Goal: Check status: Check status

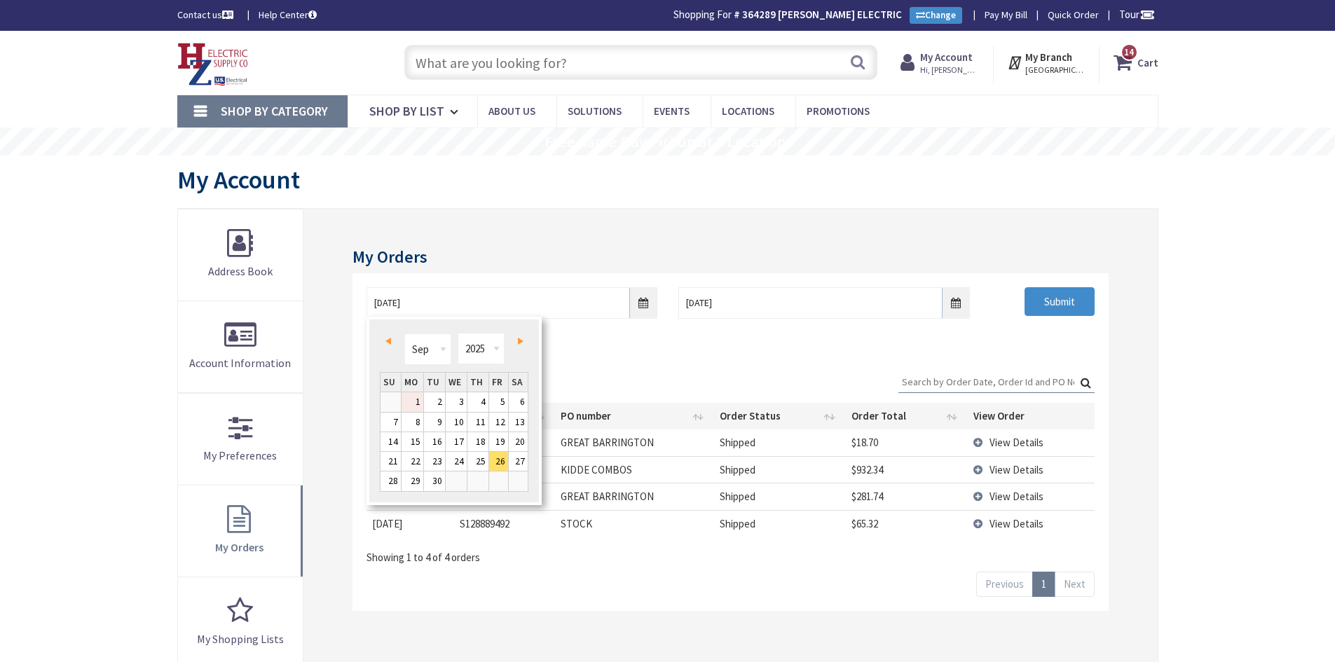
click at [417, 401] on link "1" at bounding box center [412, 401] width 22 height 19
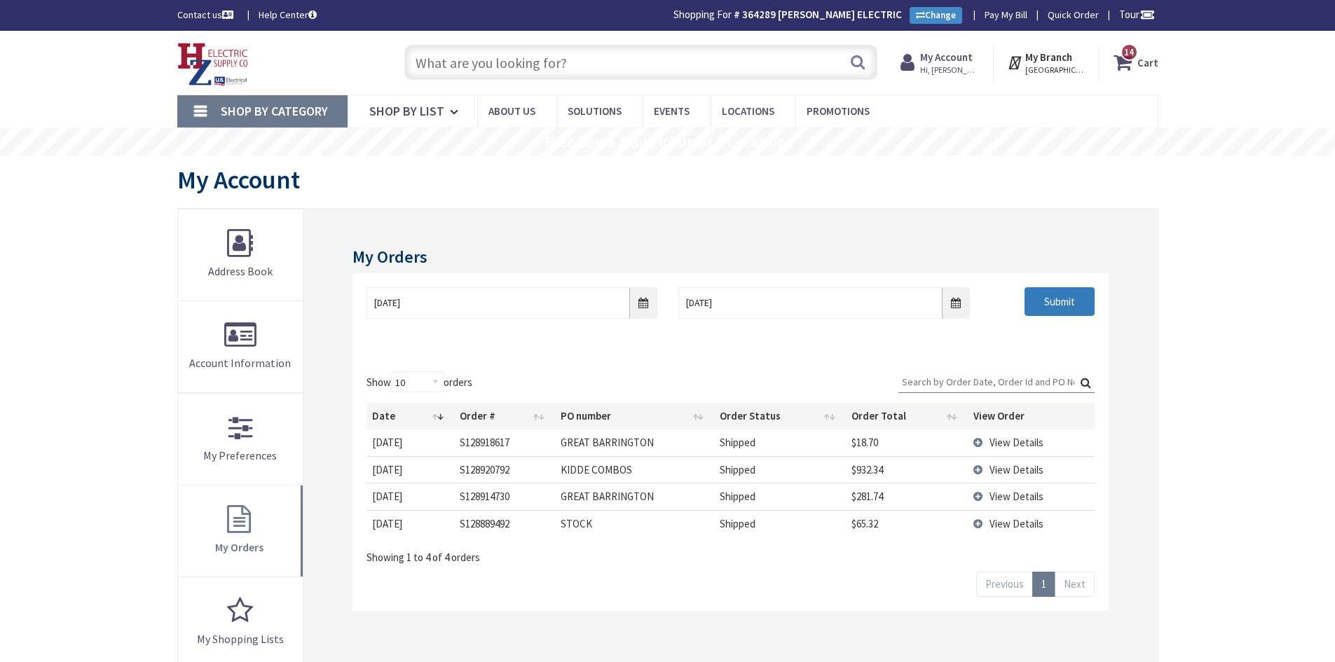
click at [1052, 296] on input "Submit" at bounding box center [1059, 301] width 70 height 29
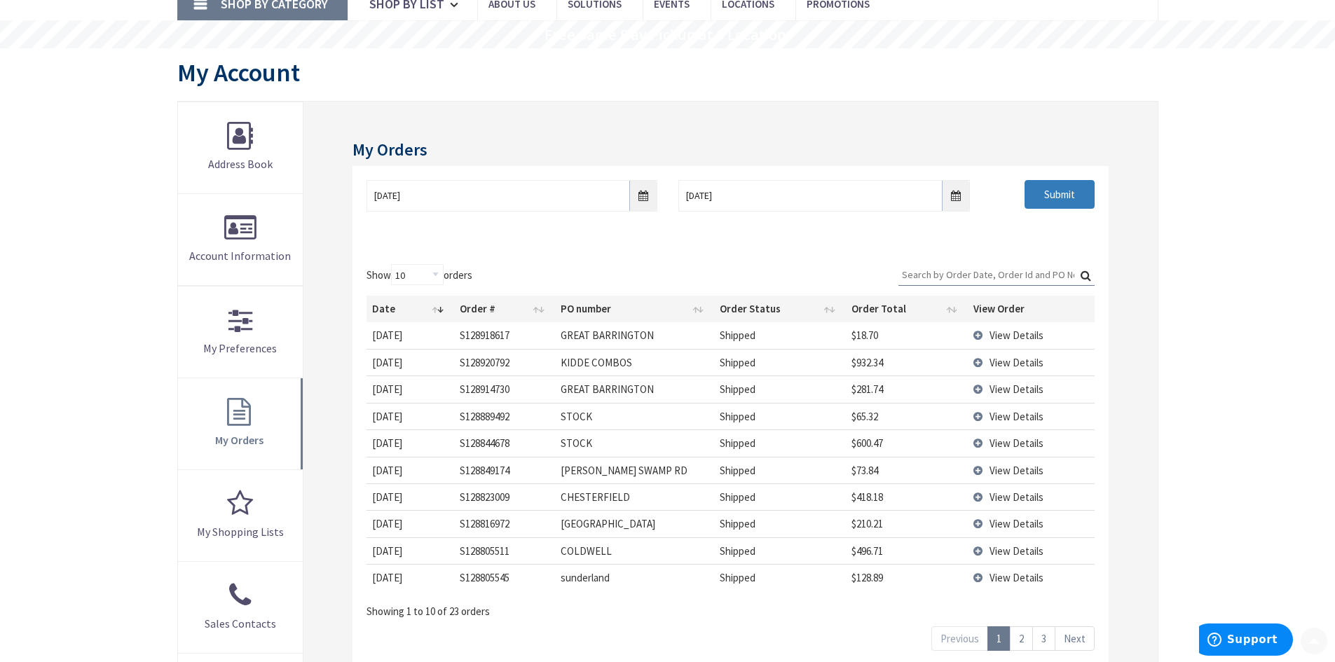
scroll to position [140, 0]
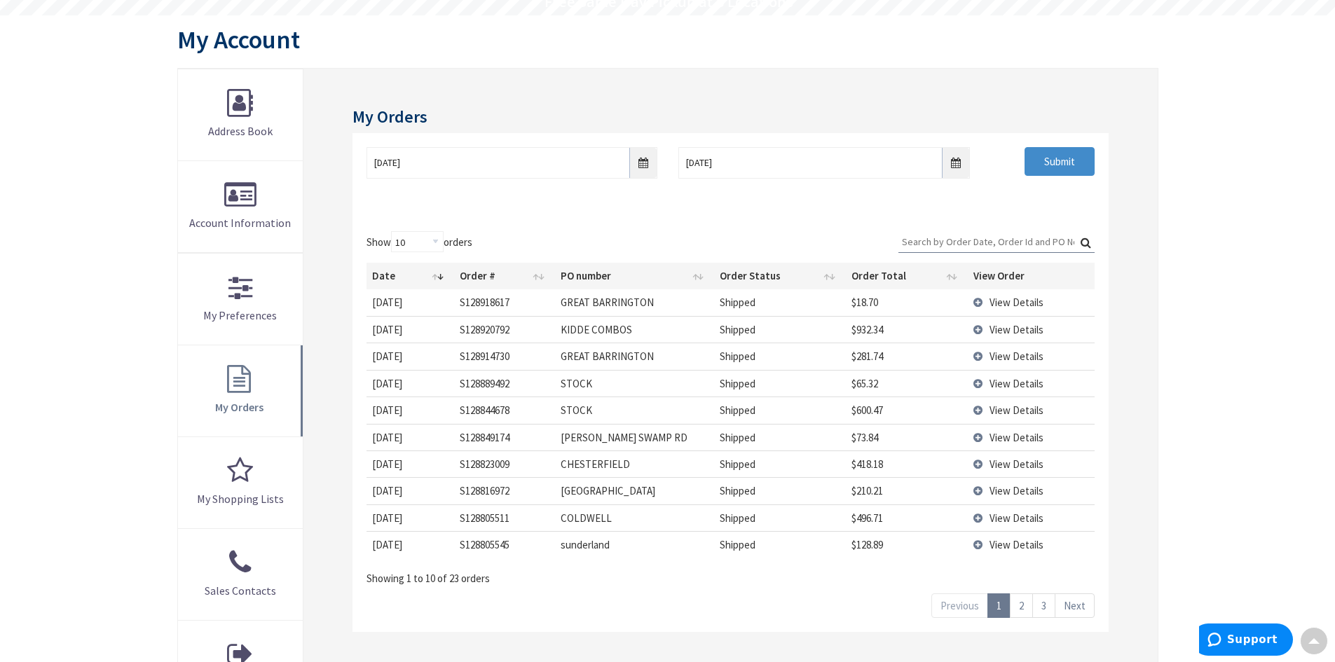
click at [411, 439] on td "[DATE]" at bounding box center [410, 437] width 88 height 27
click at [1038, 442] on span "View Details" at bounding box center [1016, 437] width 54 height 13
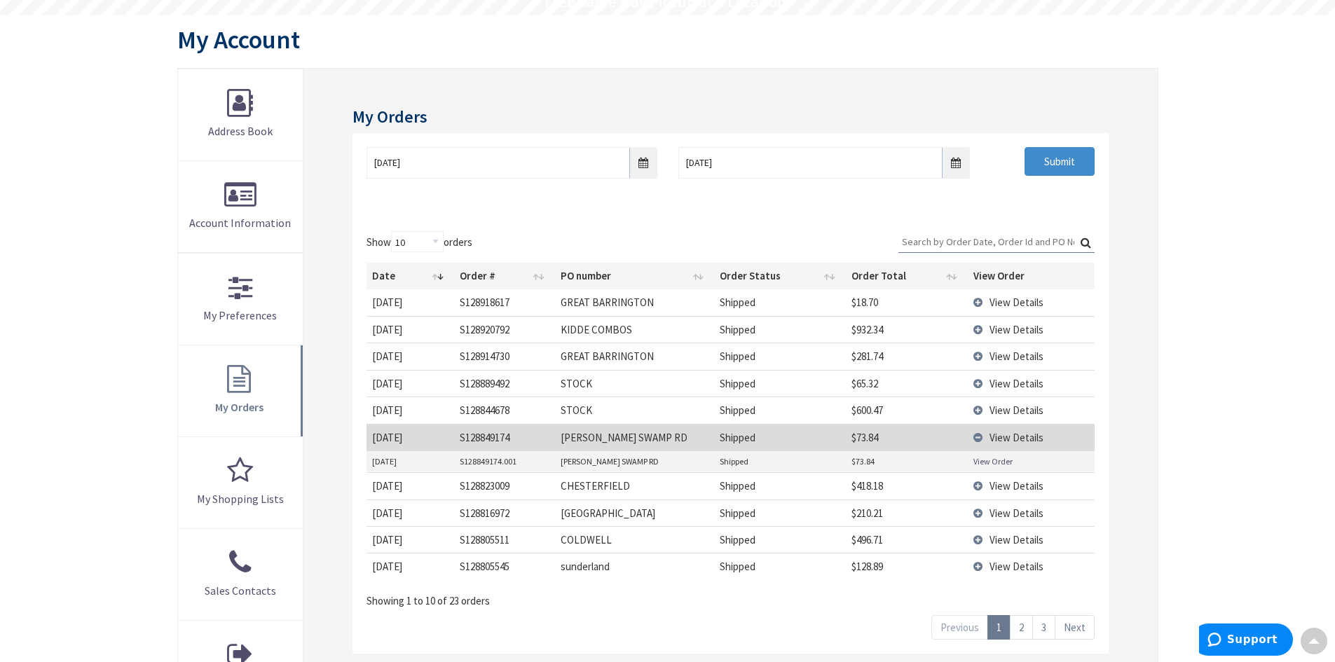
click at [1028, 626] on link "2" at bounding box center [1021, 627] width 23 height 25
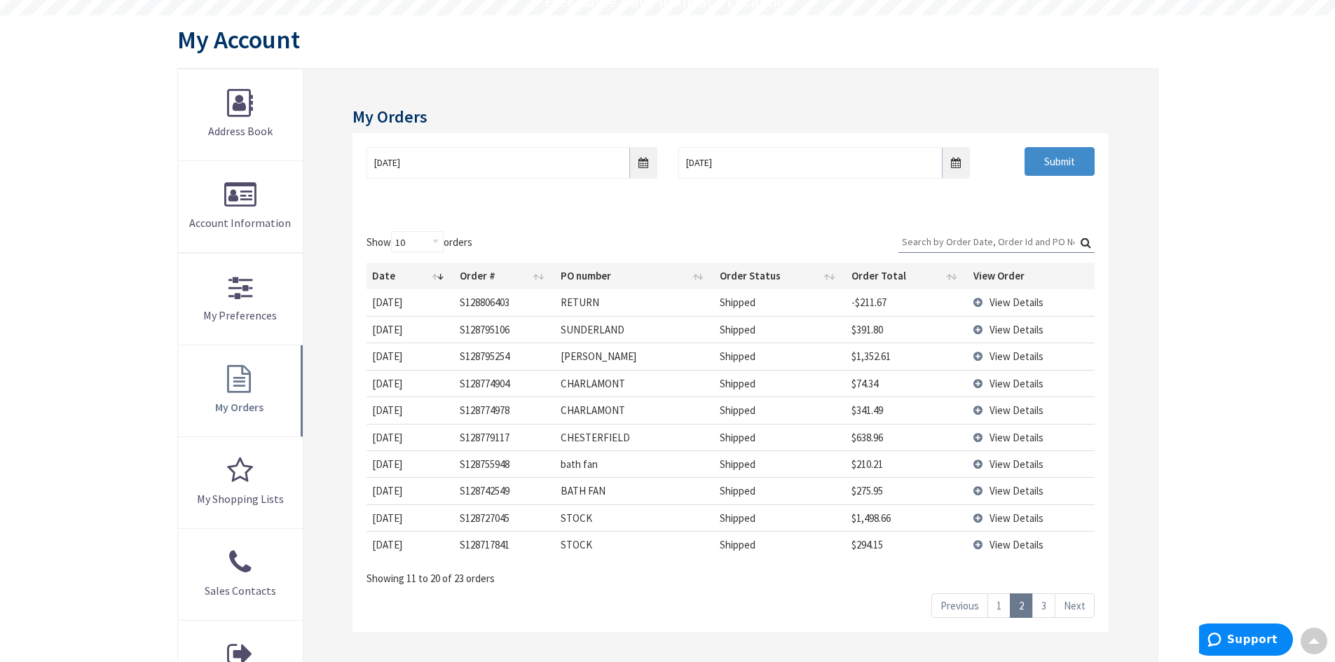
click at [1052, 605] on link "3" at bounding box center [1043, 605] width 23 height 25
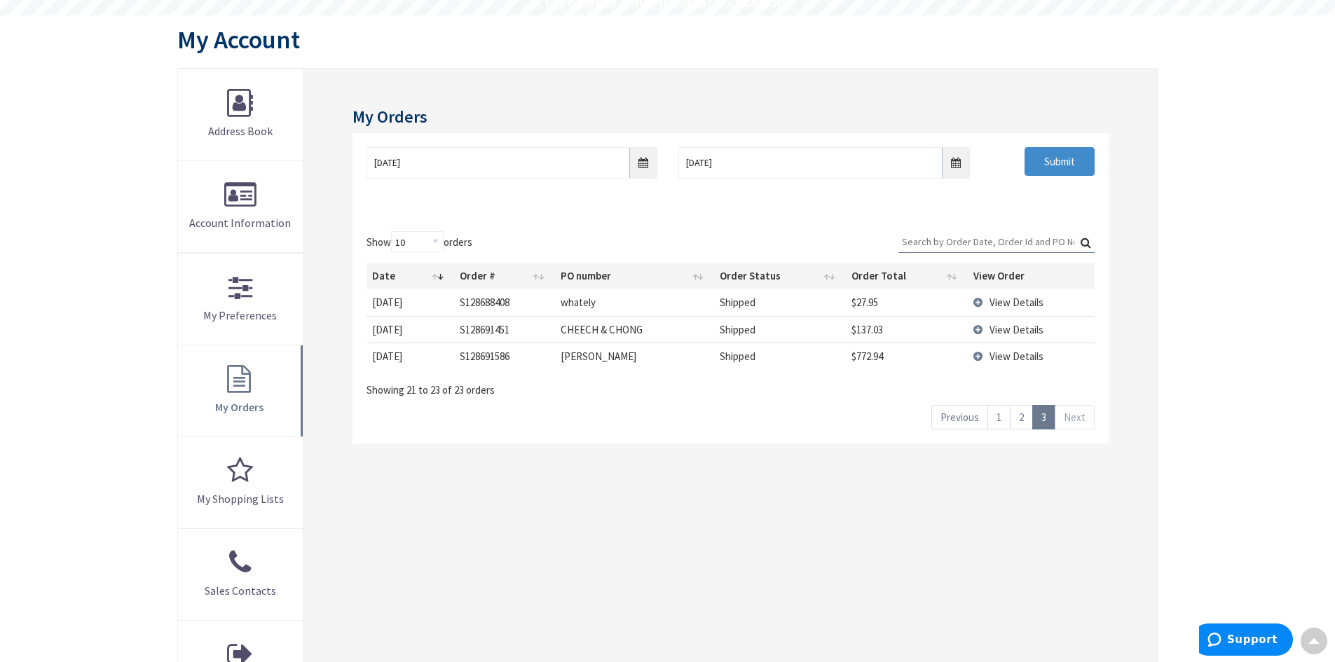
click at [1022, 416] on link "2" at bounding box center [1021, 417] width 23 height 25
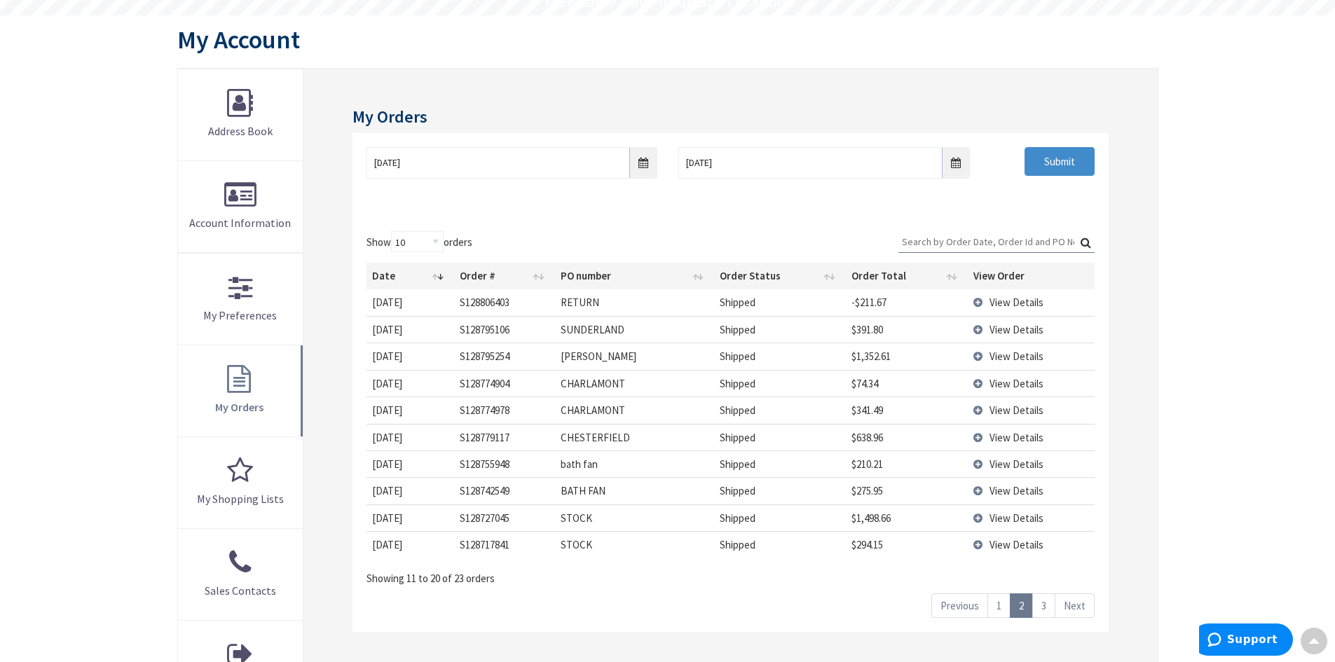
click at [1047, 608] on link "3" at bounding box center [1043, 605] width 23 height 25
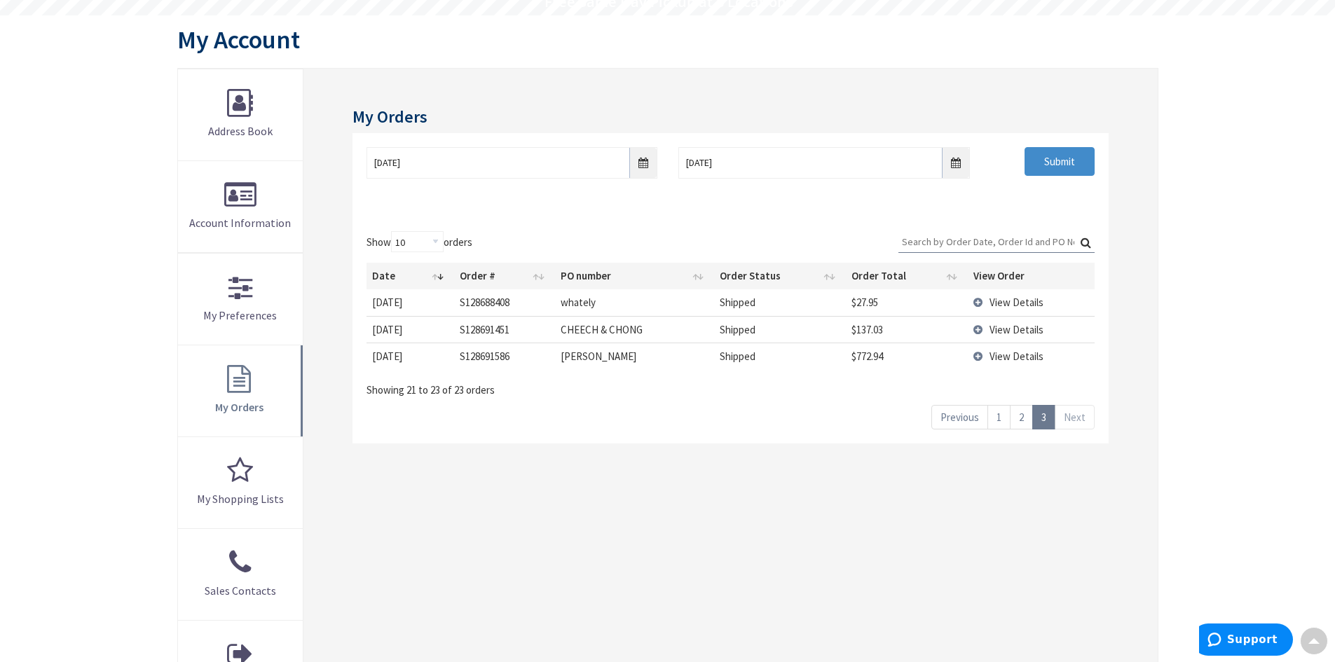
click at [975, 357] on td "View Details" at bounding box center [1031, 356] width 126 height 27
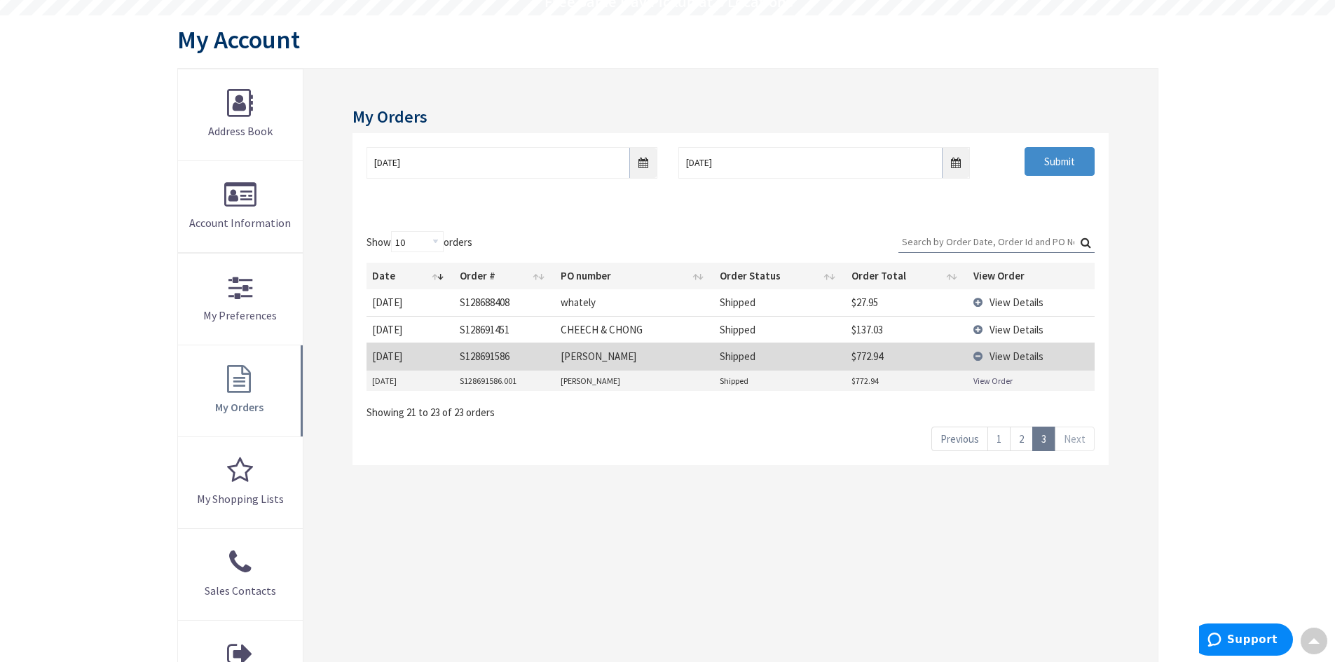
click at [990, 380] on link "View Order" at bounding box center [992, 381] width 39 height 12
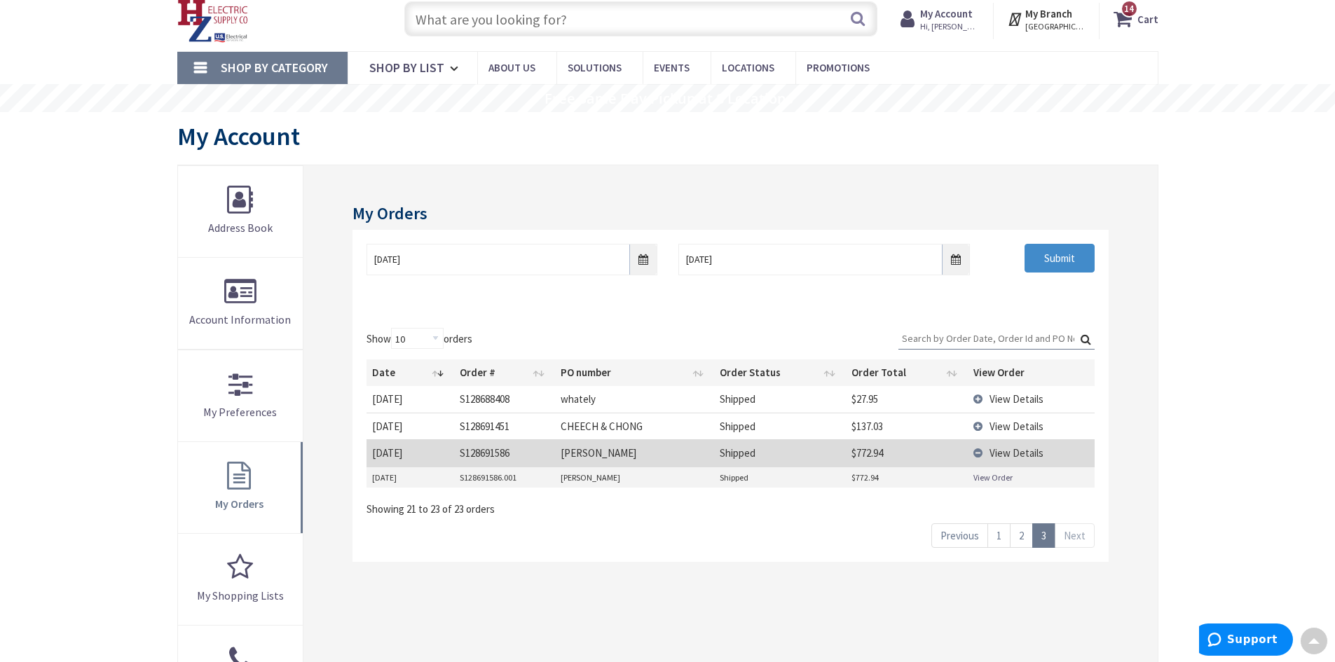
scroll to position [0, 0]
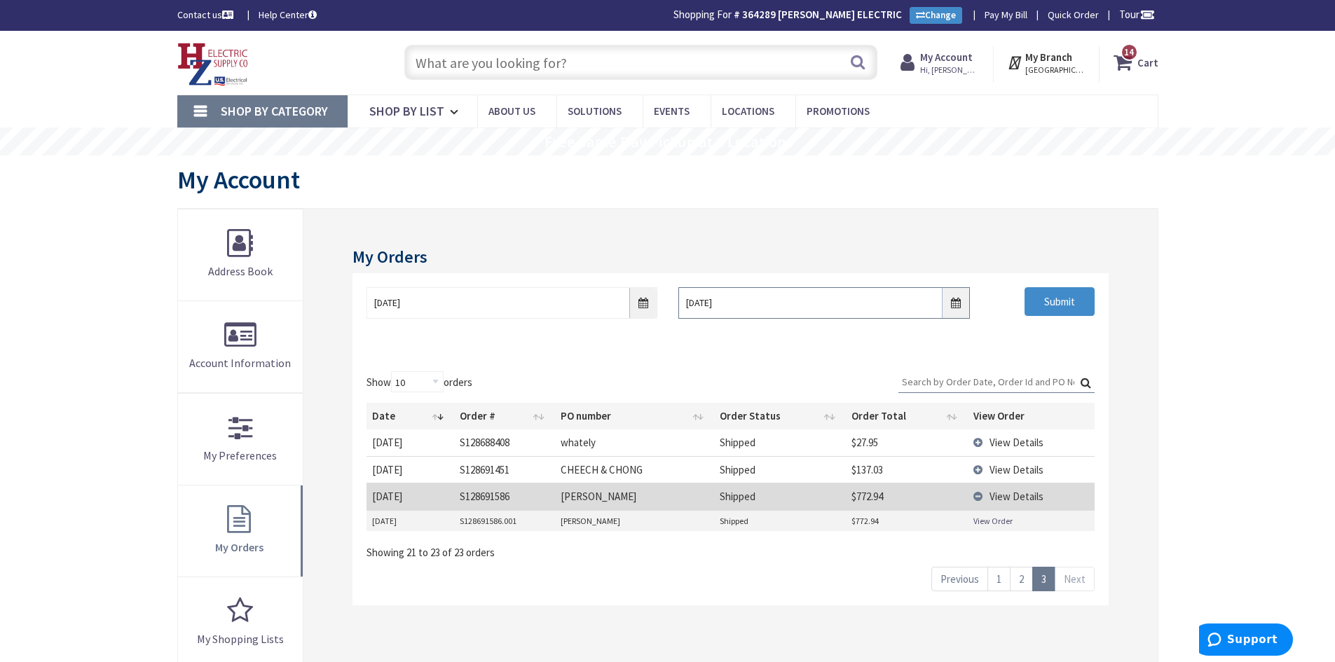
click at [750, 306] on input "[DATE]" at bounding box center [823, 303] width 291 height 32
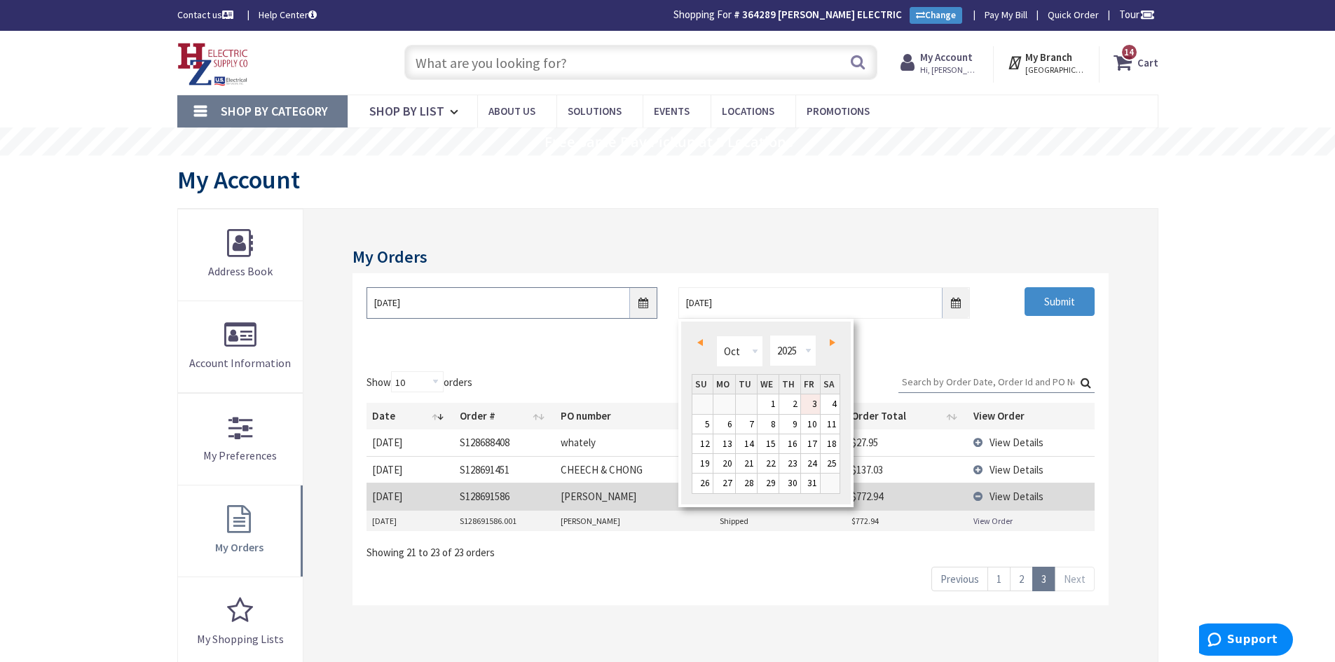
click at [565, 301] on input "[DATE]" at bounding box center [511, 303] width 291 height 32
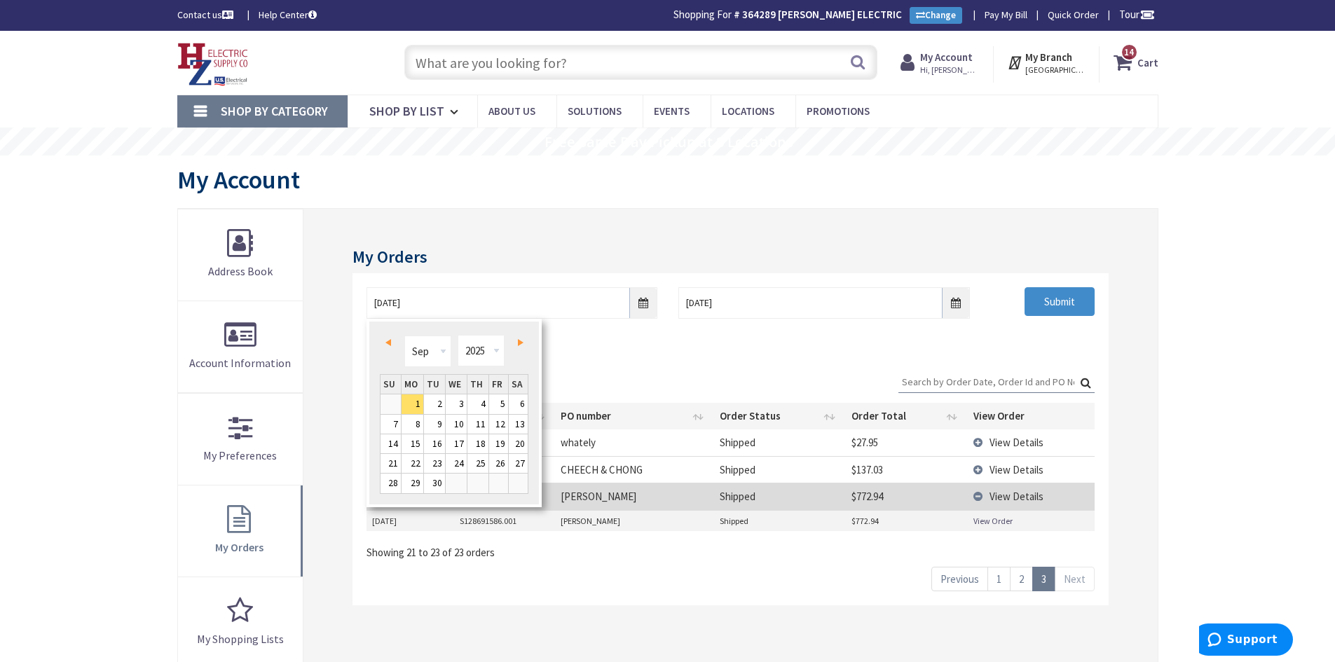
click at [390, 339] on span "Prev" at bounding box center [388, 342] width 6 height 7
click at [455, 462] on link "23" at bounding box center [456, 463] width 21 height 19
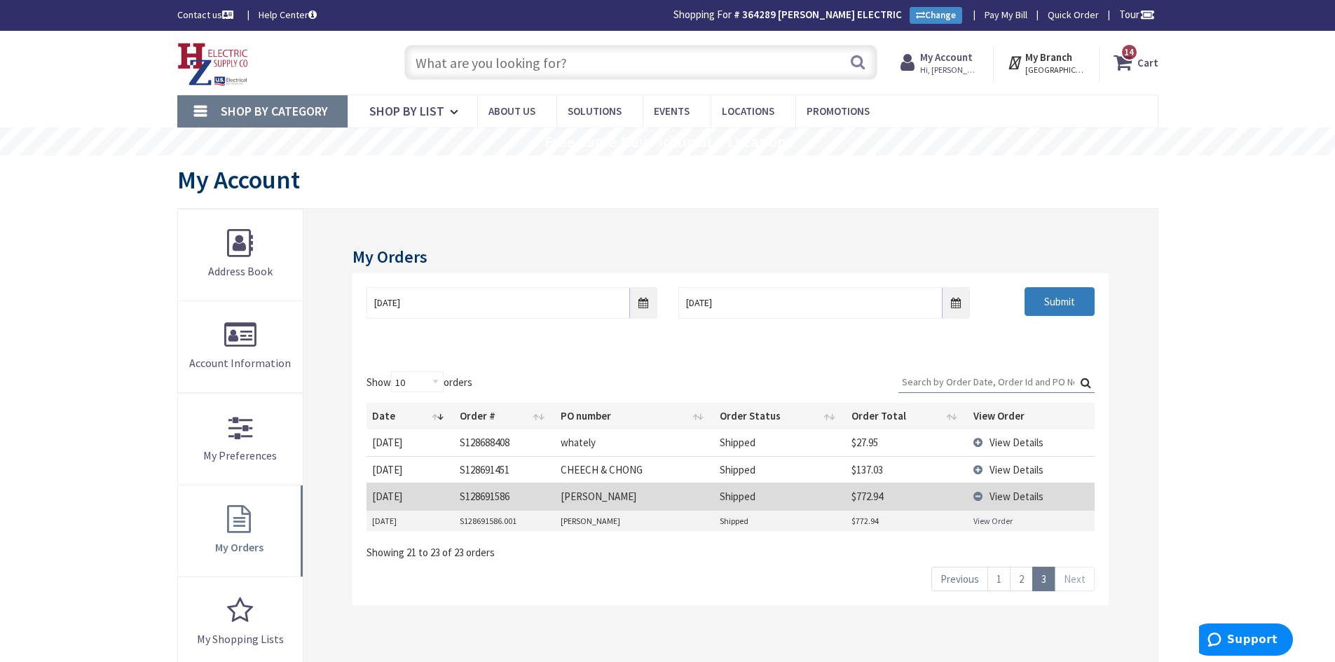
click at [1065, 307] on input "Submit" at bounding box center [1059, 301] width 70 height 29
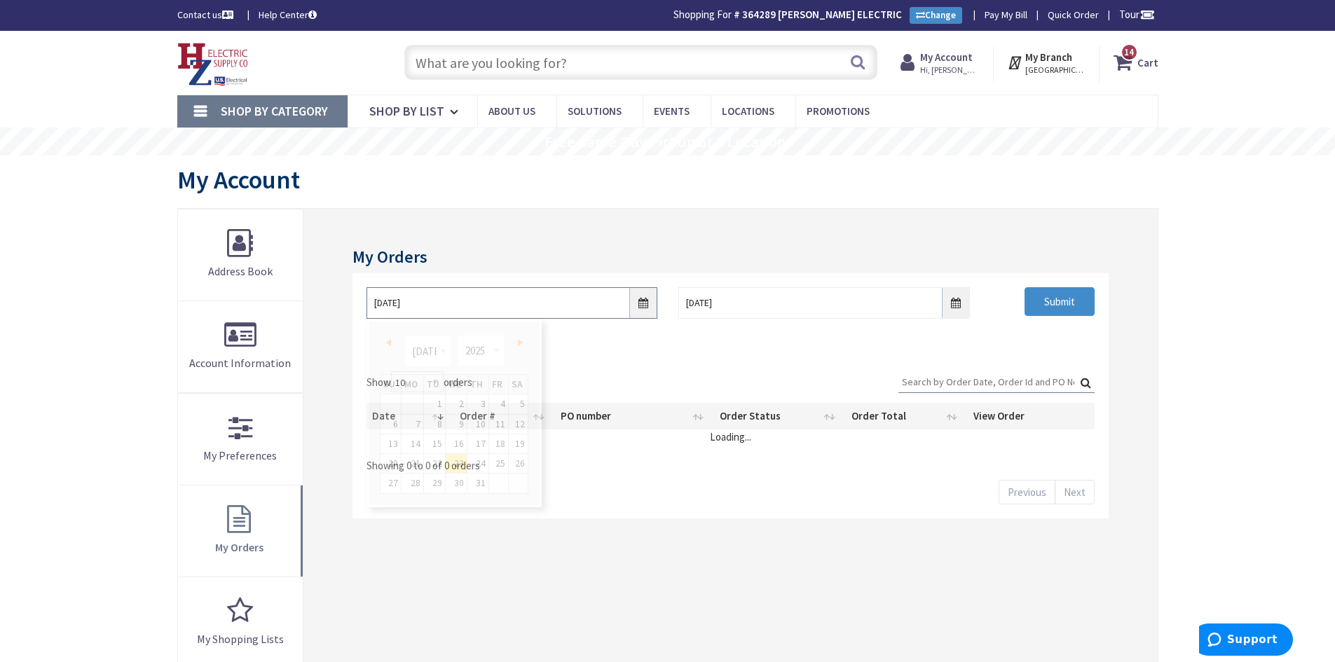
click at [636, 306] on input "[DATE]" at bounding box center [511, 303] width 291 height 32
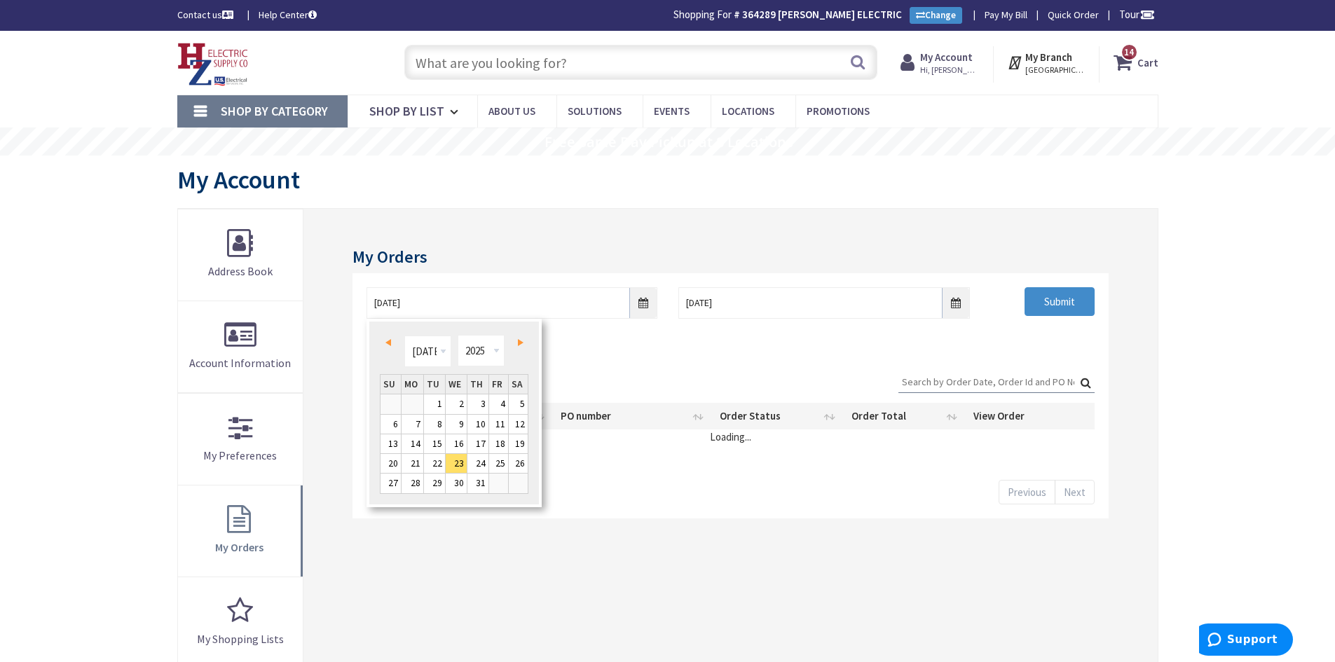
click at [520, 344] on span "Next" at bounding box center [521, 342] width 6 height 7
click at [498, 462] on link "22" at bounding box center [498, 463] width 19 height 19
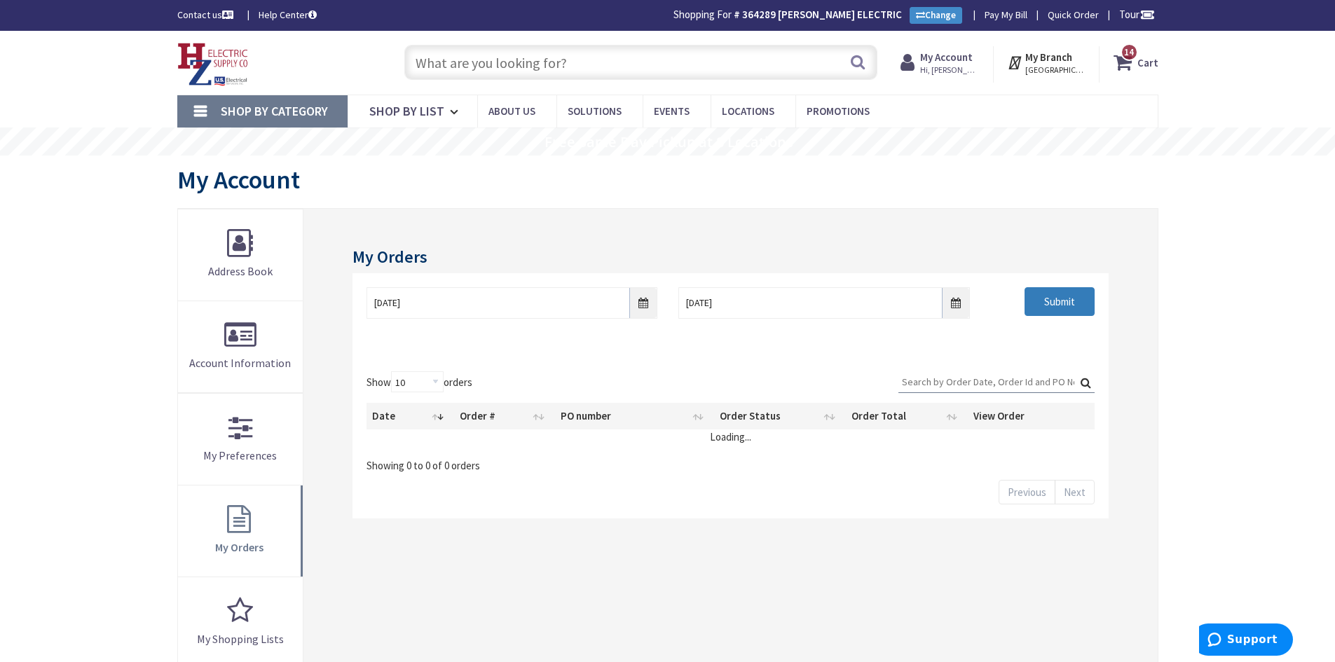
click at [1072, 298] on input "Submit" at bounding box center [1059, 301] width 70 height 29
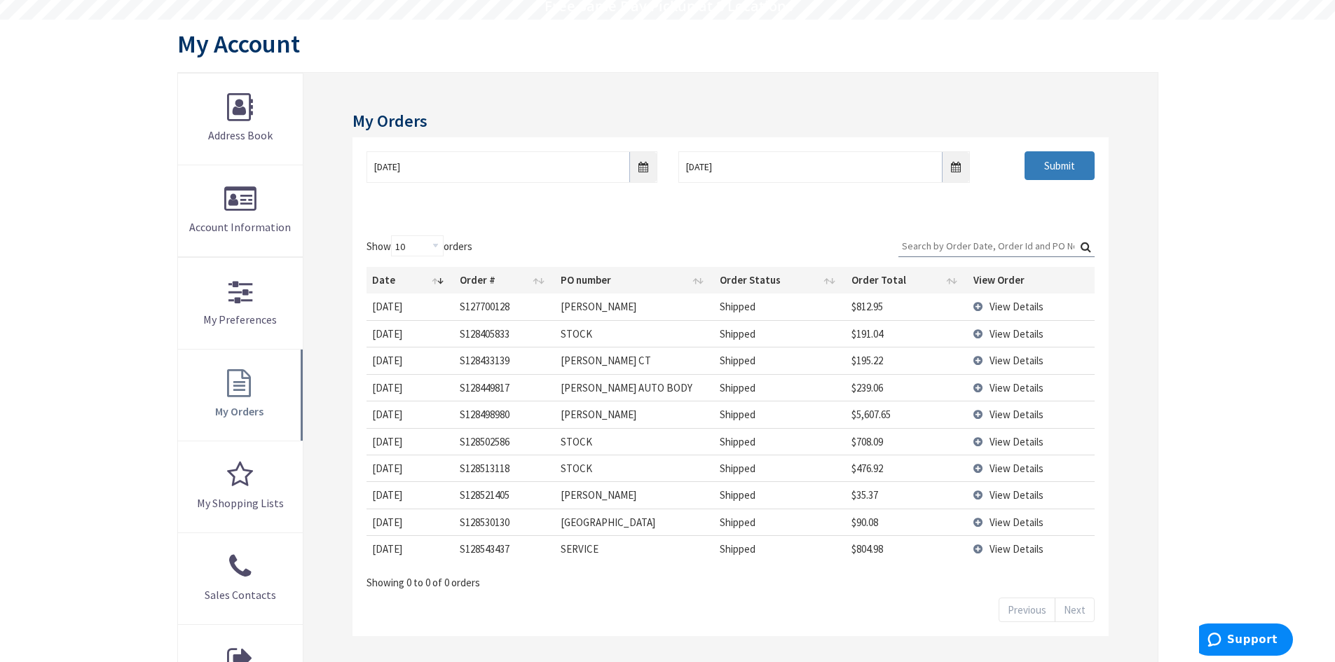
scroll to position [140, 0]
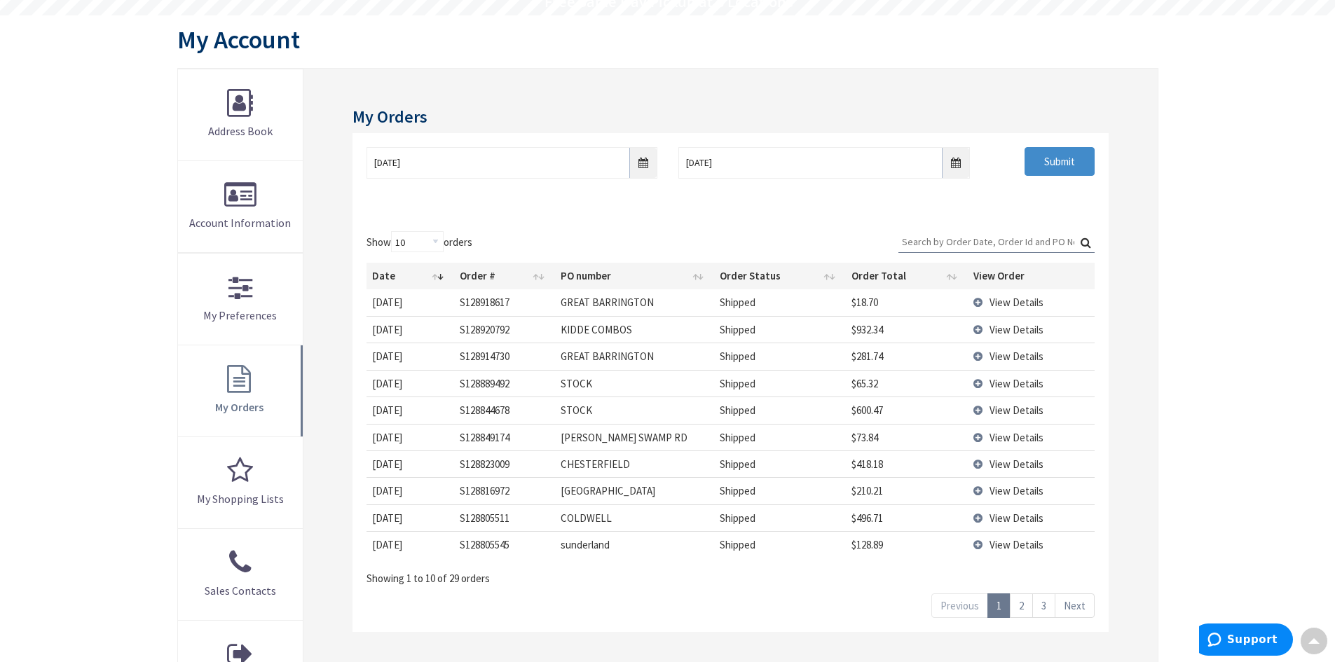
click at [1017, 609] on link "2" at bounding box center [1021, 605] width 23 height 25
click at [1044, 608] on link "3" at bounding box center [1043, 605] width 23 height 25
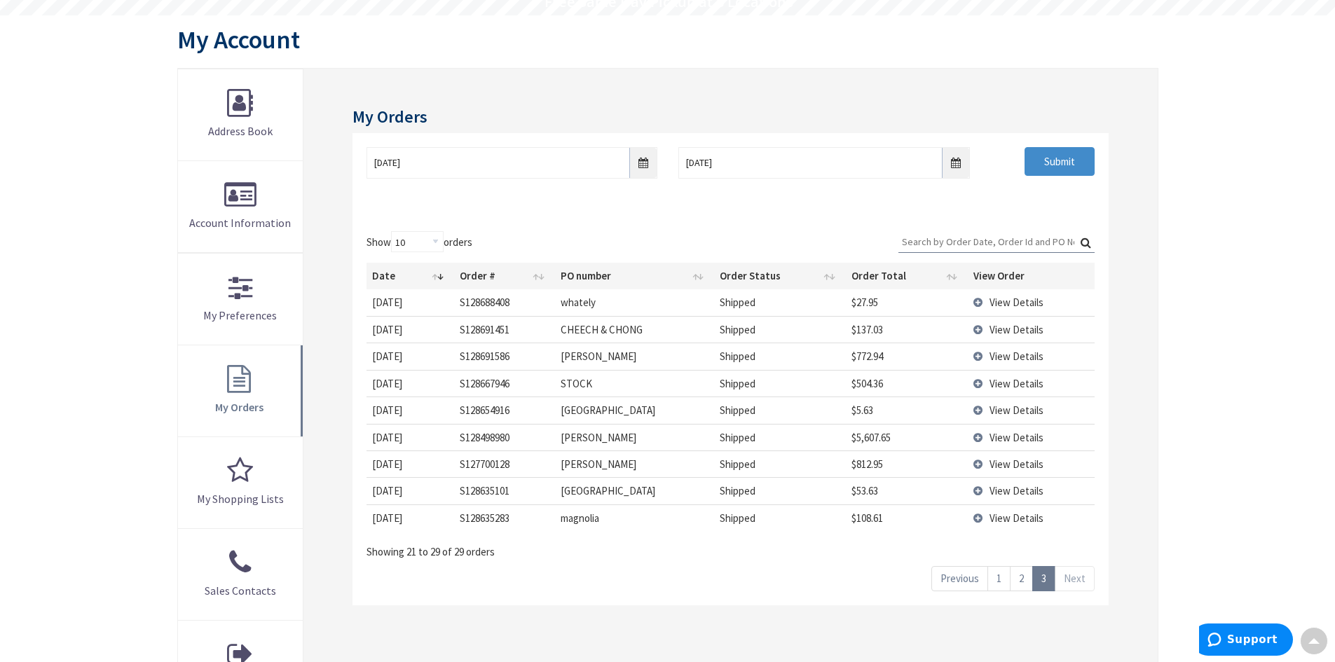
click at [1005, 383] on span "View Details" at bounding box center [1016, 383] width 54 height 13
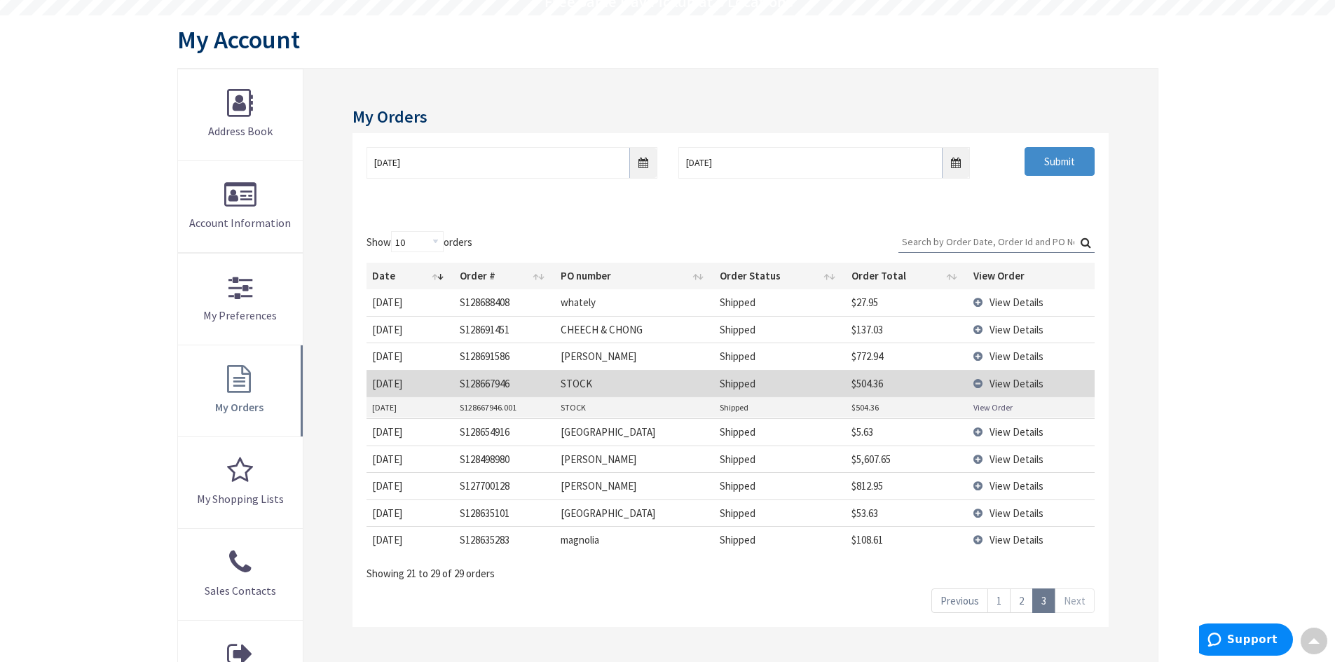
click at [1005, 403] on link "View Order" at bounding box center [992, 407] width 39 height 12
click at [611, 160] on input "[DATE]" at bounding box center [511, 163] width 291 height 32
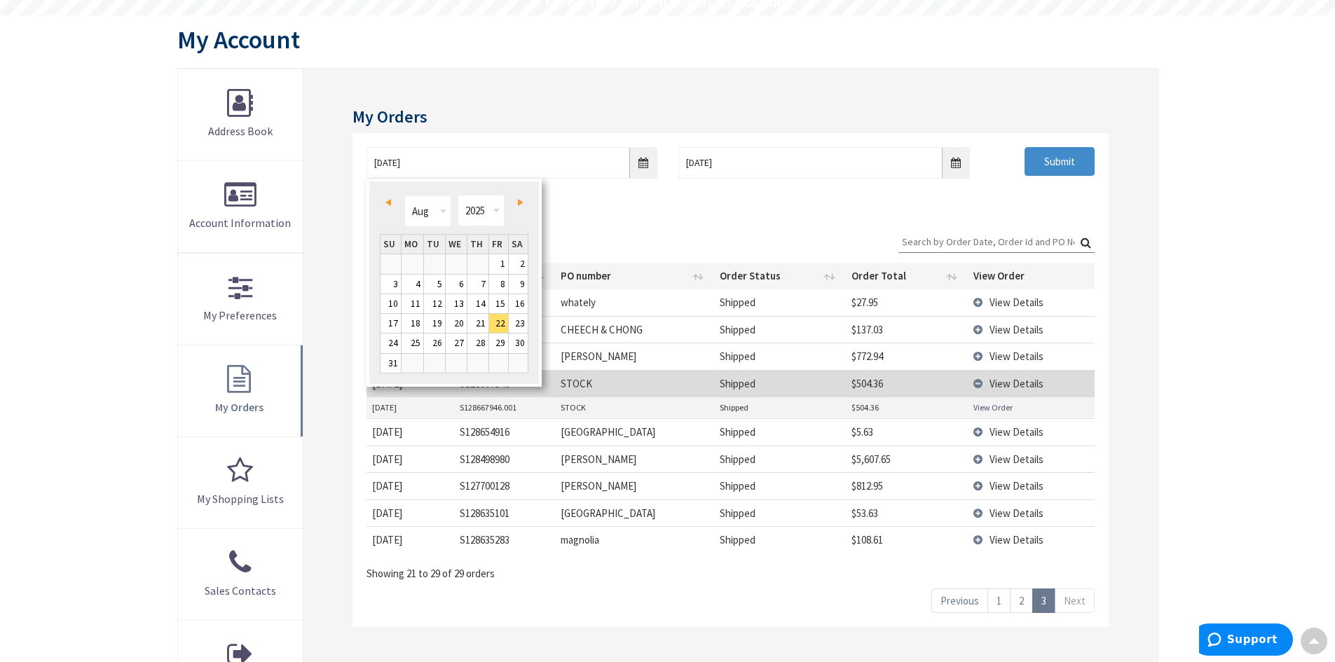
click at [764, 220] on div "Show 10 25 50 100 orders Search: Date Order # PO number Order Status Order Tota…" at bounding box center [729, 422] width 755 height 410
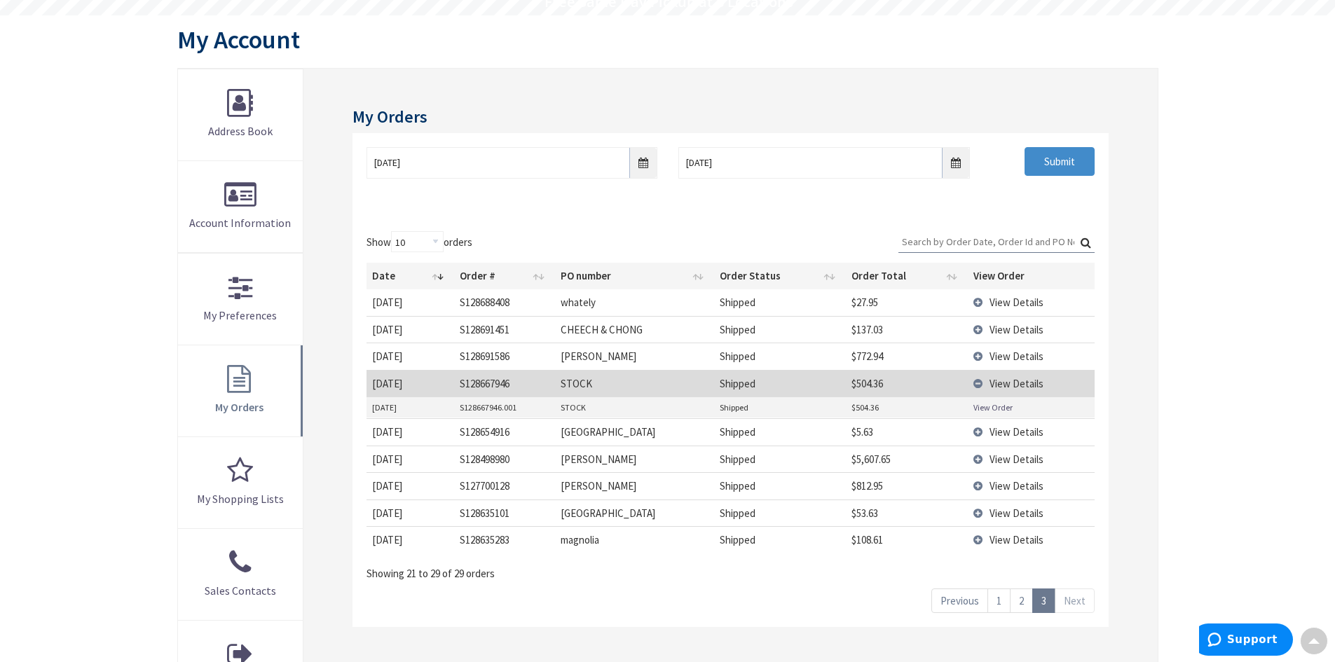
click at [629, 355] on td "[PERSON_NAME]" at bounding box center [635, 356] width 160 height 27
click at [825, 293] on td "Shipped" at bounding box center [779, 302] width 131 height 26
click at [881, 301] on td "$27.95" at bounding box center [907, 302] width 122 height 26
click at [996, 298] on span "View Details" at bounding box center [1016, 302] width 54 height 13
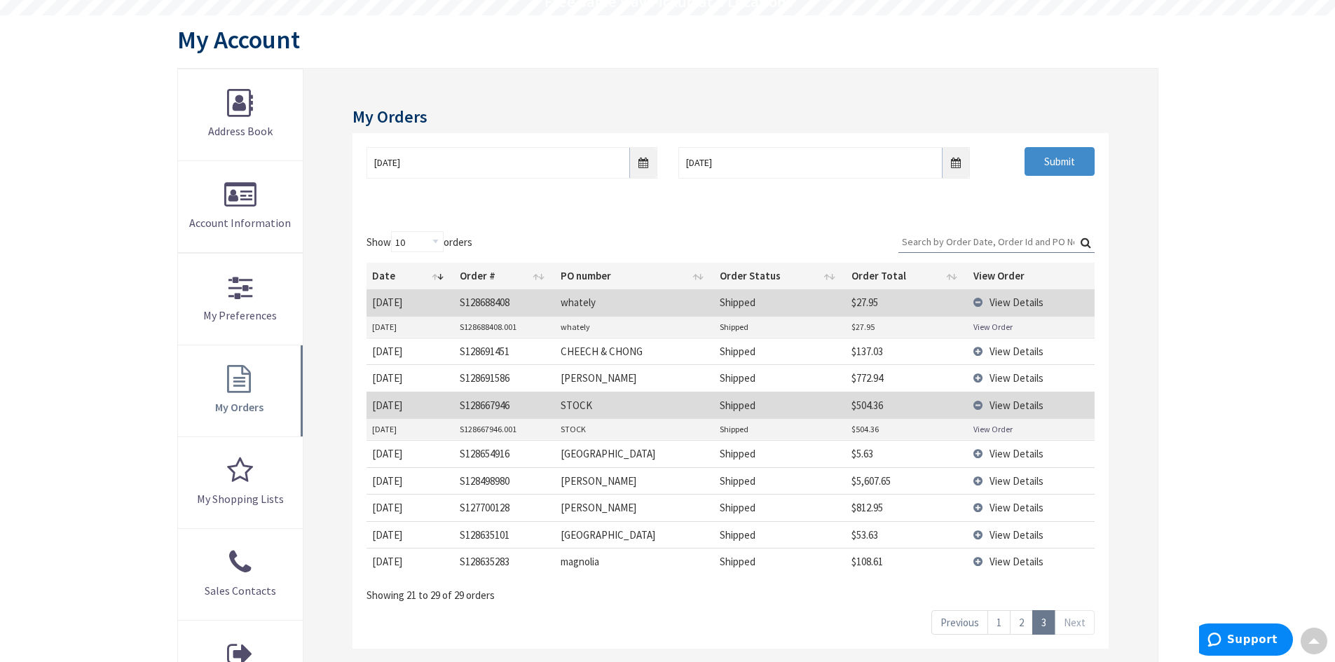
click at [990, 322] on link "View Order" at bounding box center [992, 327] width 39 height 12
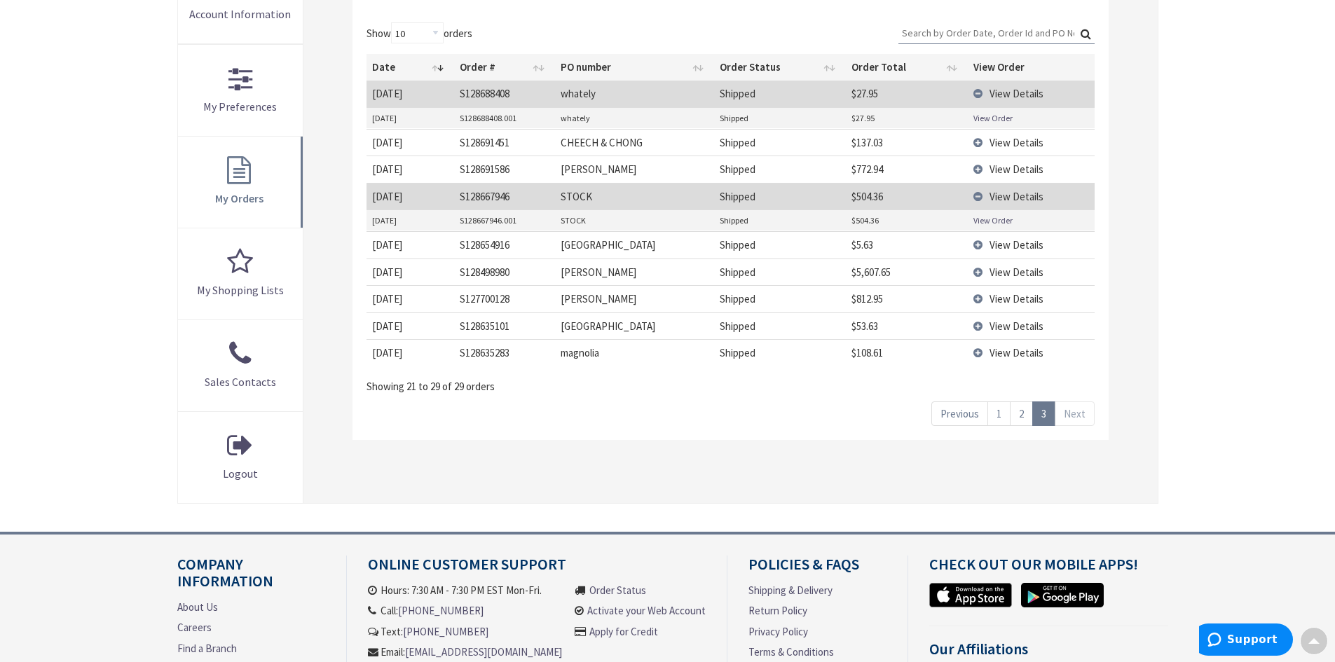
scroll to position [350, 0]
click at [1026, 413] on link "2" at bounding box center [1021, 412] width 23 height 25
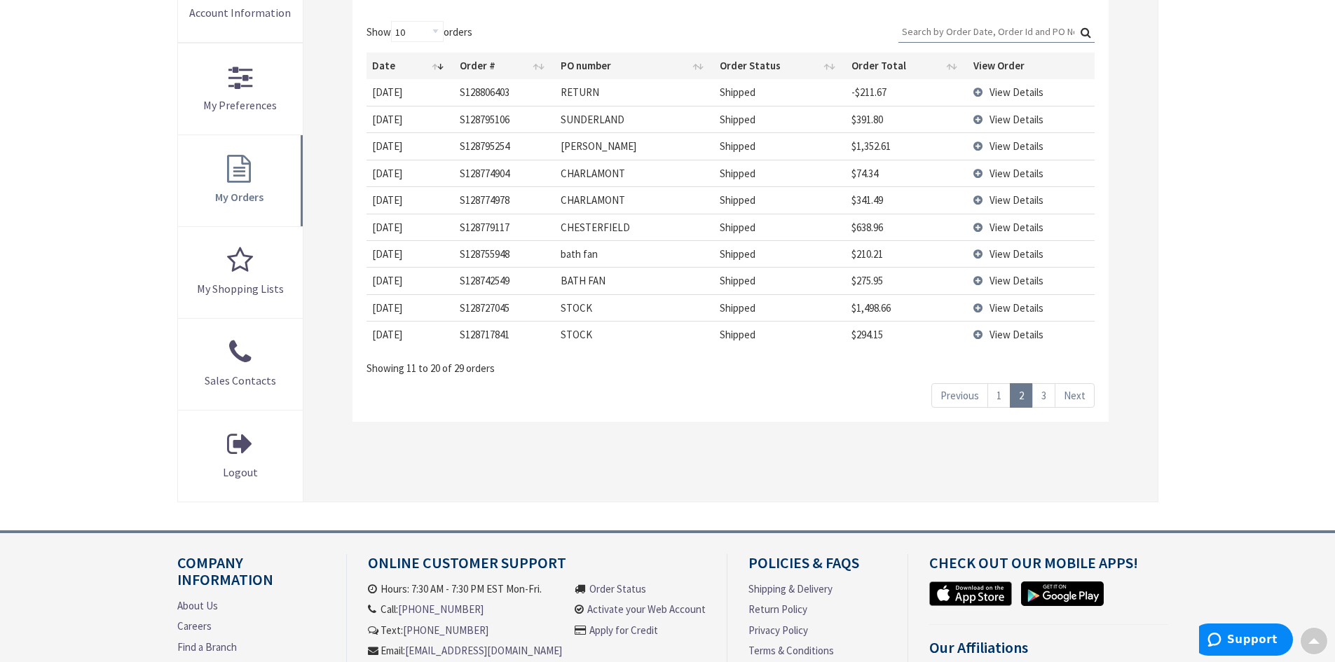
click at [1042, 398] on link "3" at bounding box center [1043, 395] width 23 height 25
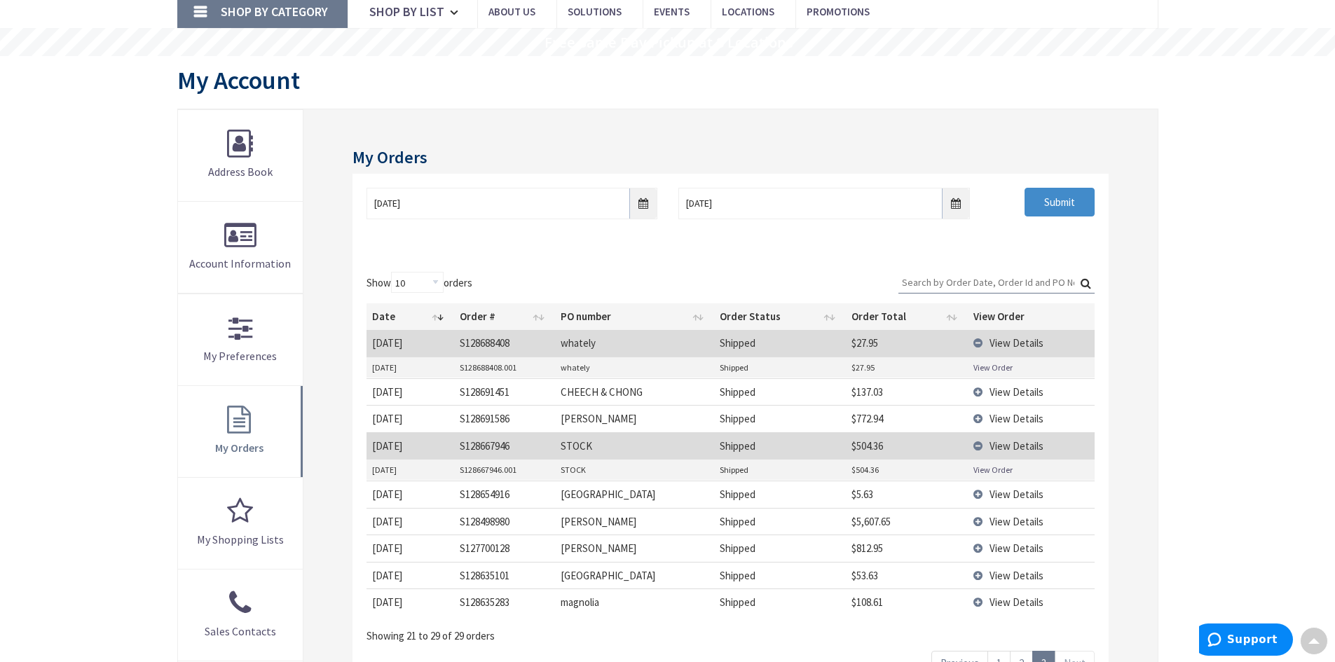
scroll to position [70, 0]
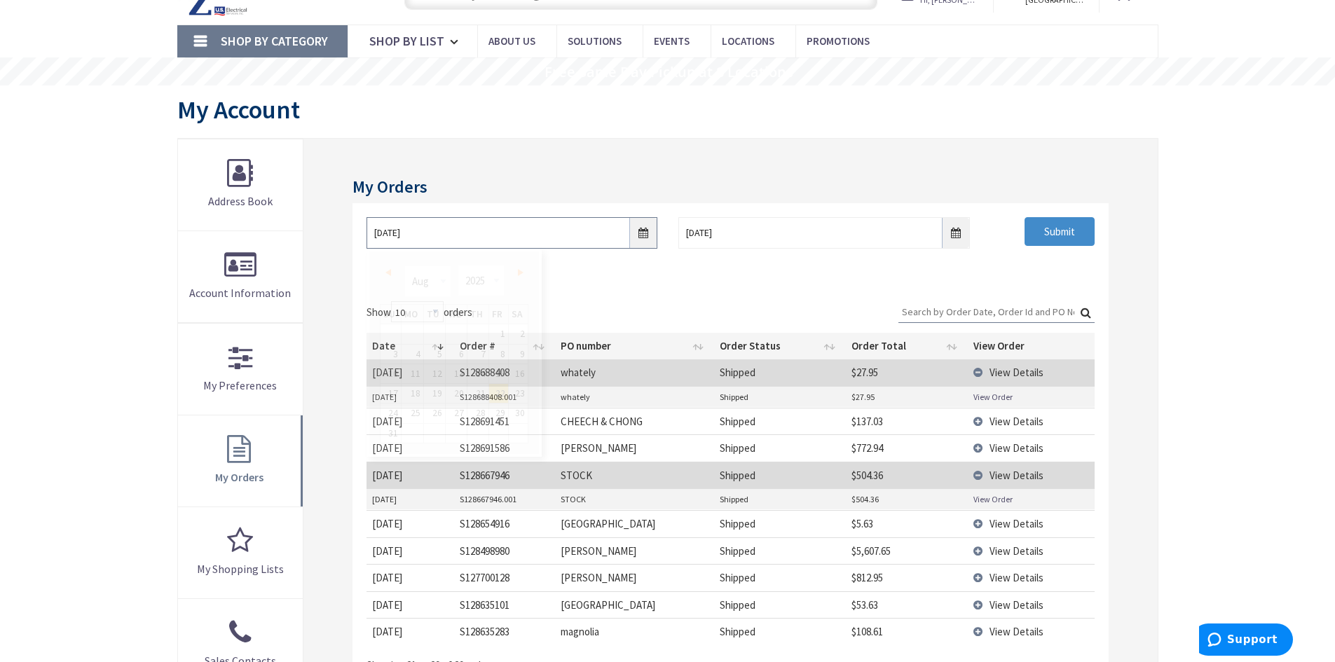
click at [589, 237] on input "[DATE]" at bounding box center [511, 233] width 291 height 32
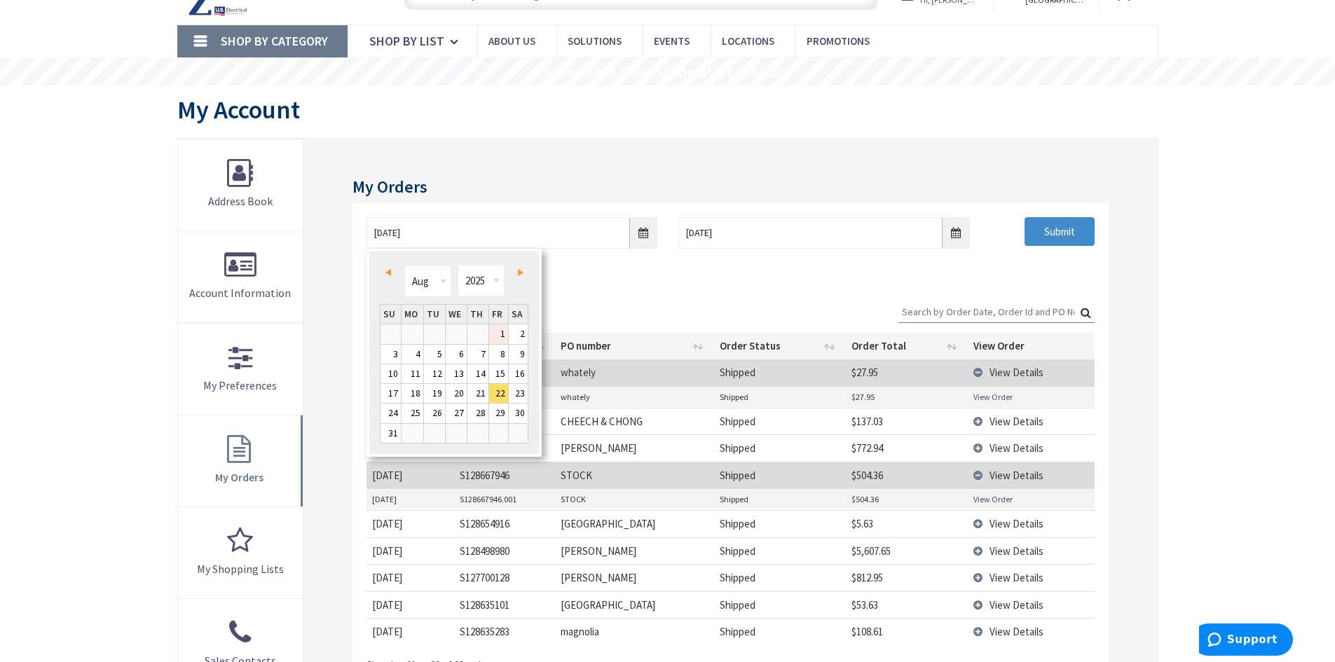
click at [504, 329] on link "1" at bounding box center [498, 333] width 19 height 19
type input "[DATE]"
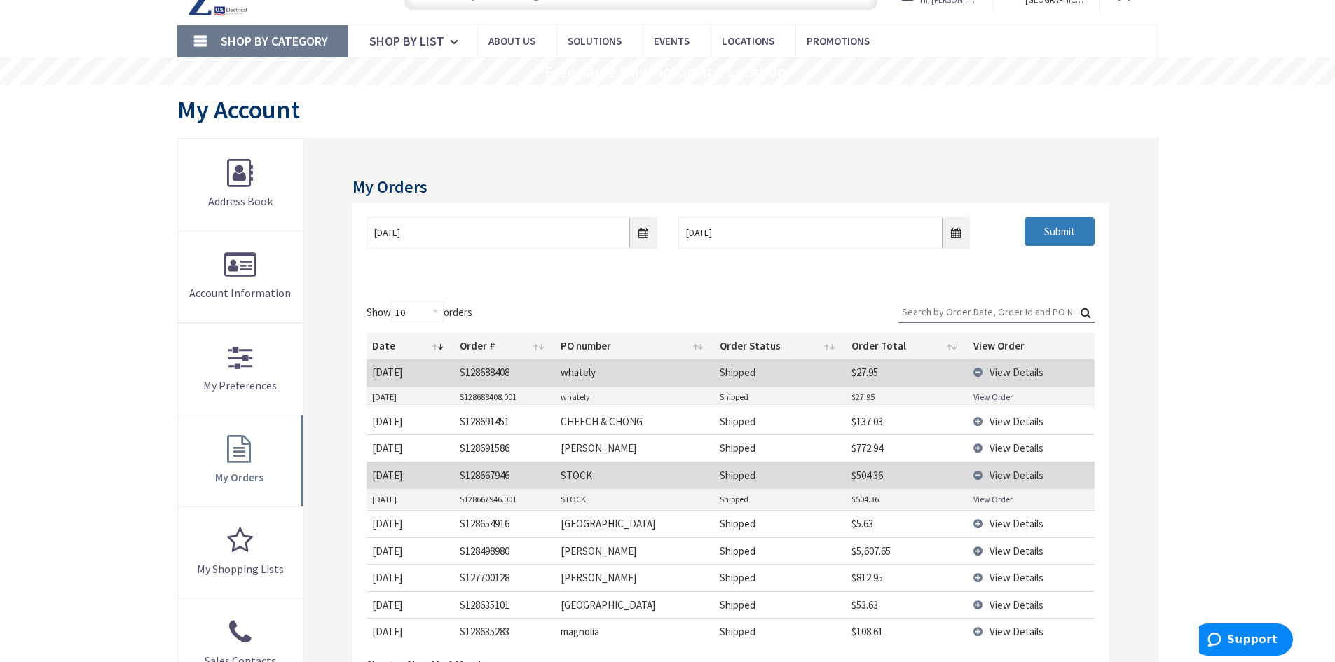
click at [1042, 233] on input "Submit" at bounding box center [1059, 231] width 70 height 29
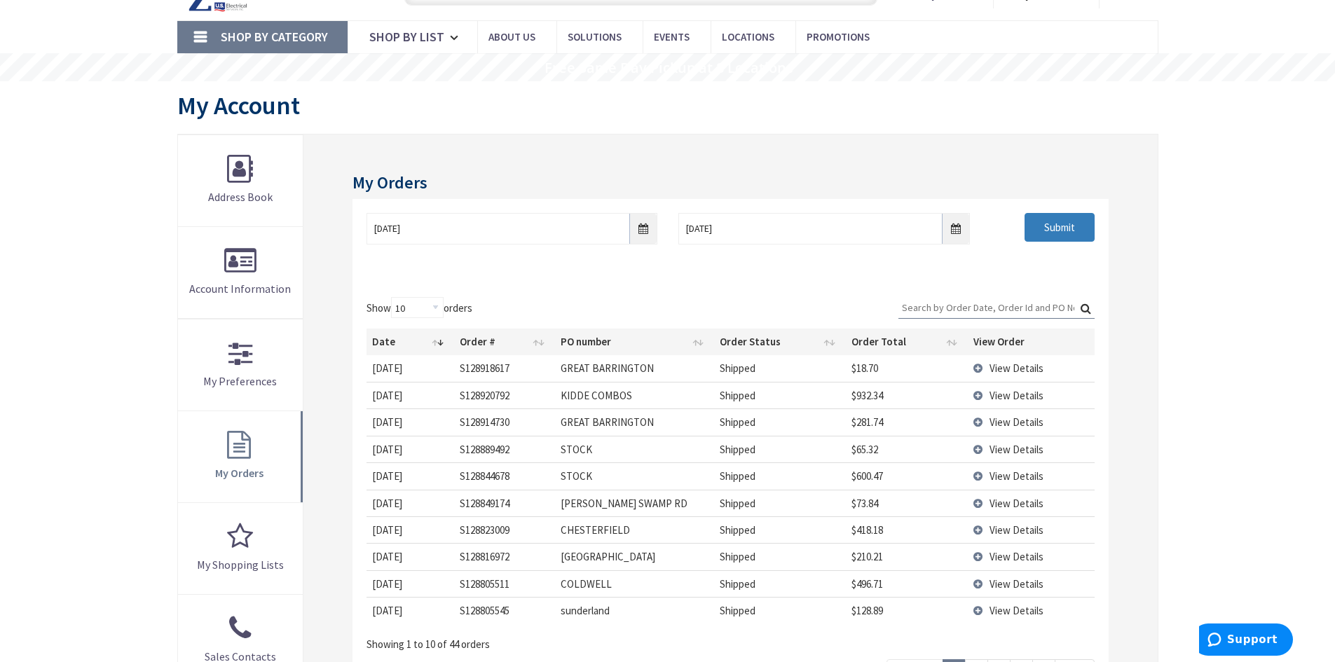
scroll to position [210, 0]
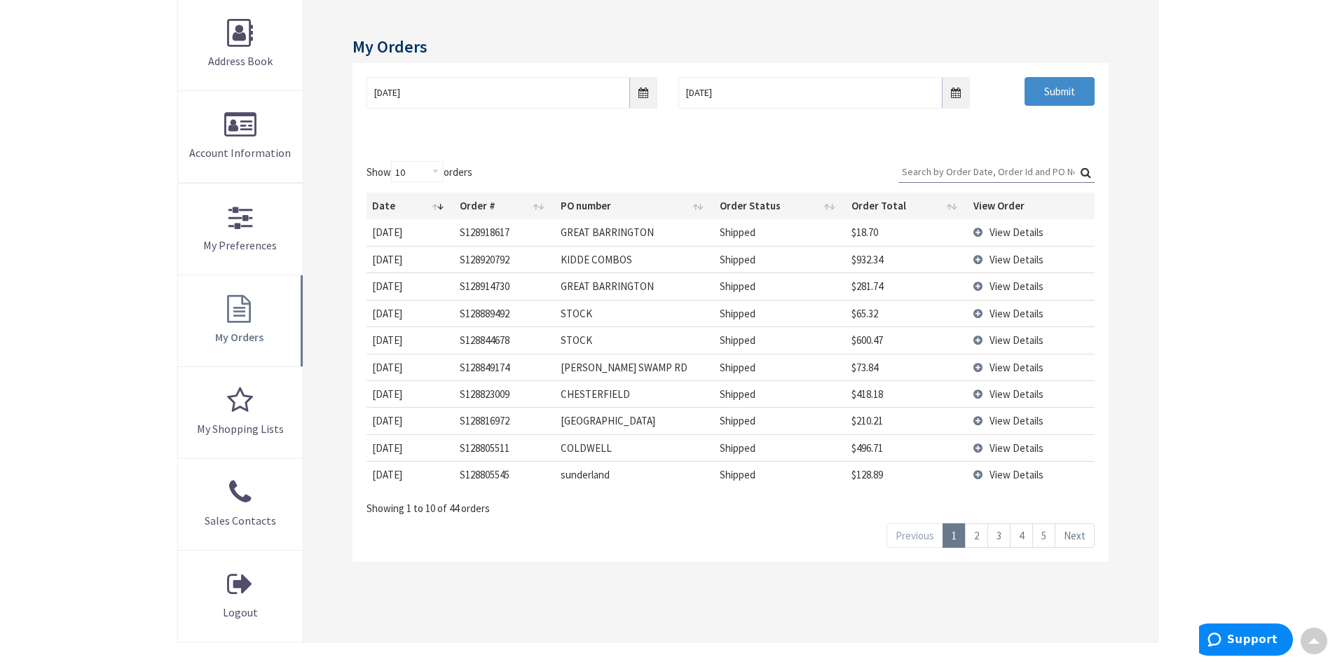
click at [977, 537] on link "2" at bounding box center [976, 535] width 23 height 25
click at [990, 536] on link "3" at bounding box center [998, 535] width 23 height 25
click at [1026, 537] on link "4" at bounding box center [1021, 535] width 23 height 25
click at [1039, 531] on link "5" at bounding box center [1043, 535] width 23 height 25
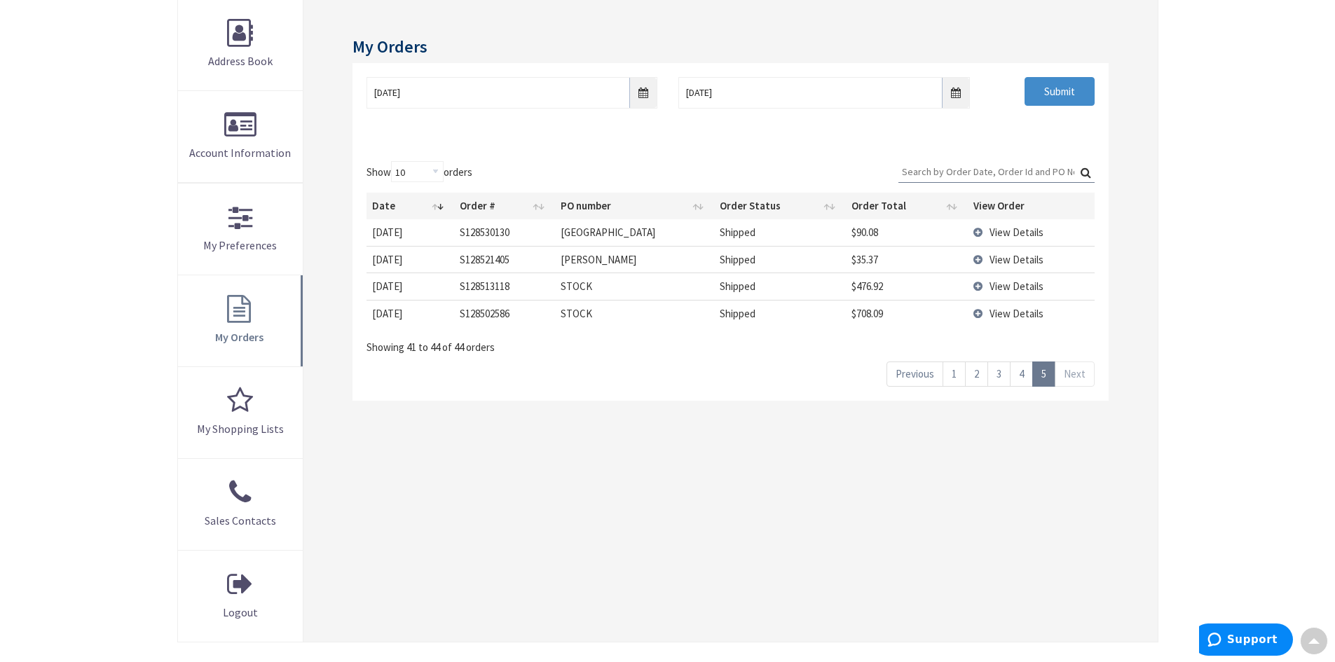
click at [1002, 373] on link "3" at bounding box center [998, 374] width 23 height 25
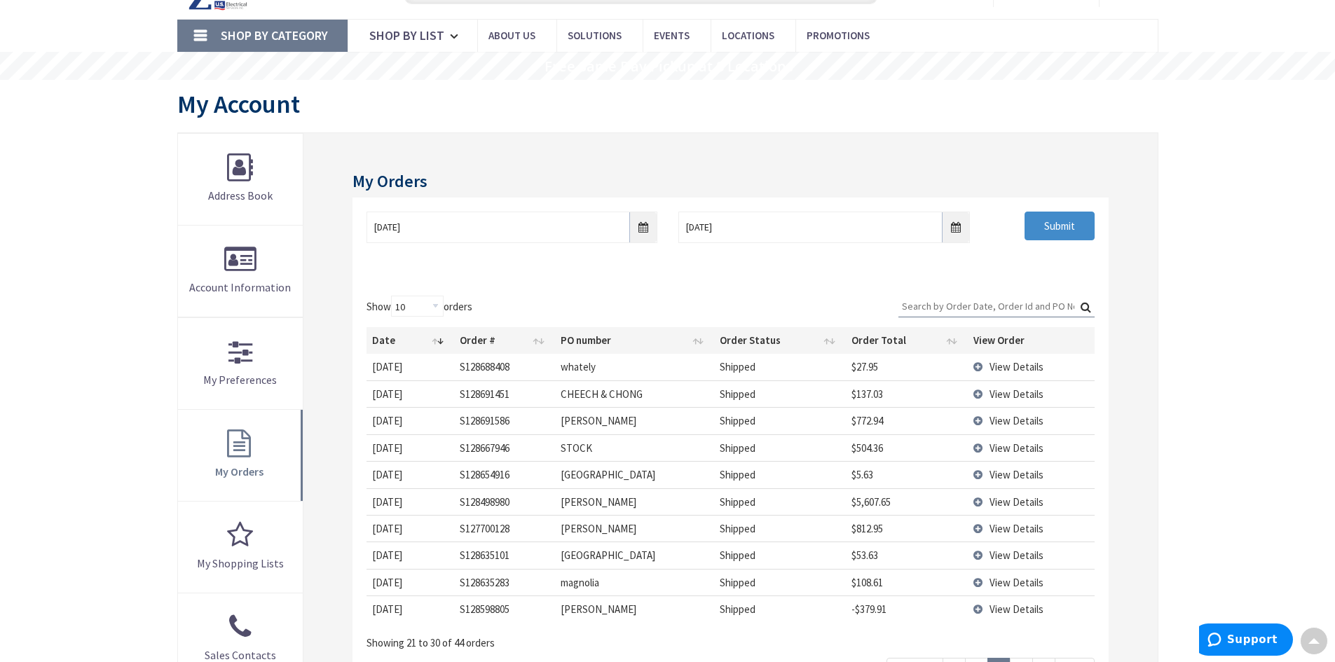
scroll to position [0, 0]
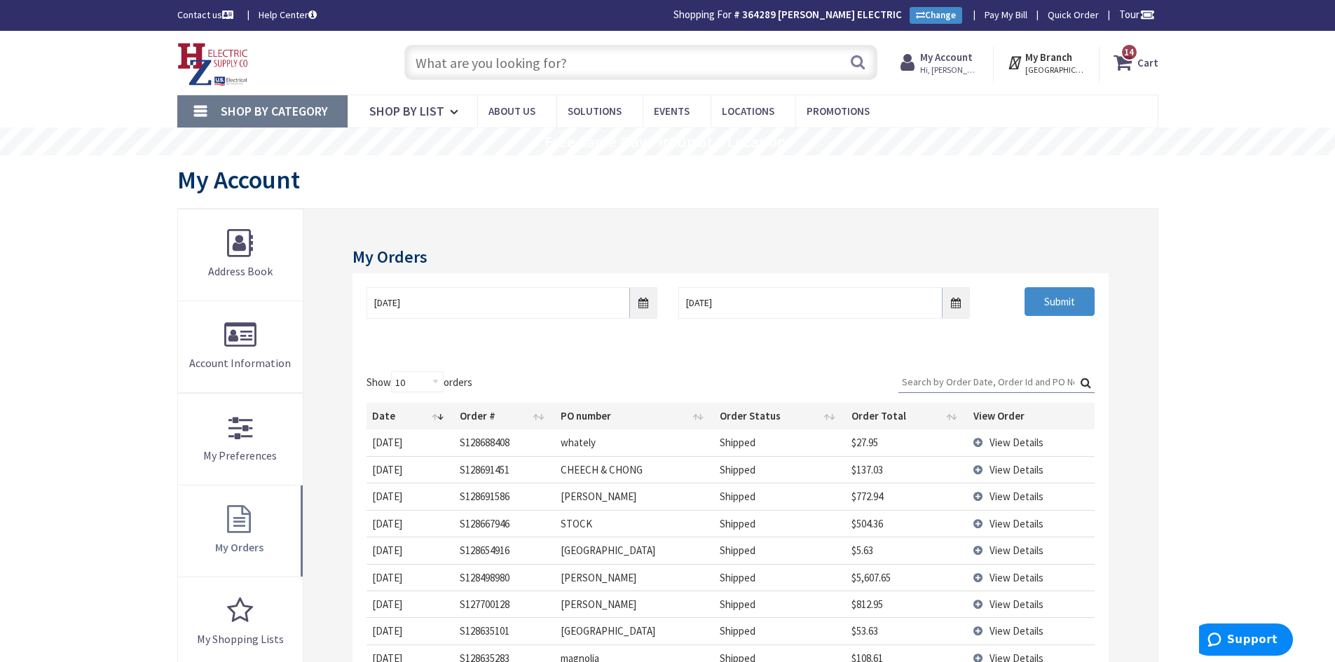
click at [551, 60] on input "text" at bounding box center [640, 62] width 473 height 35
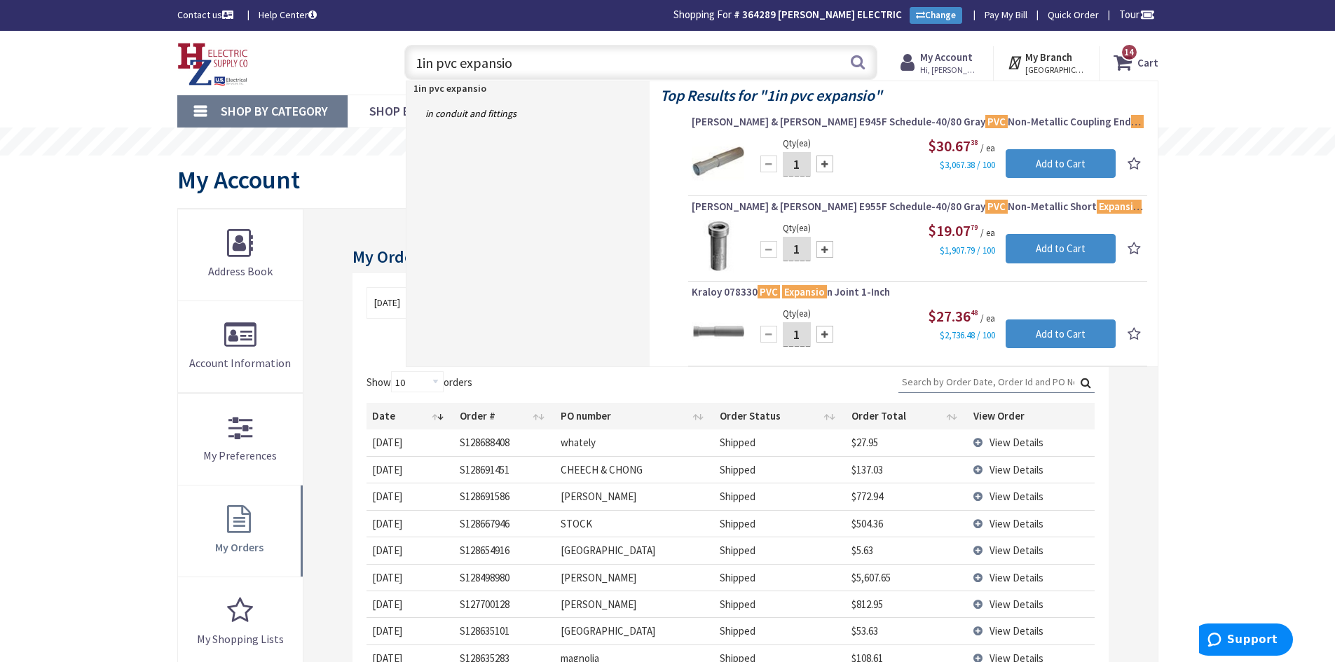
type input "1in pvc expansio"
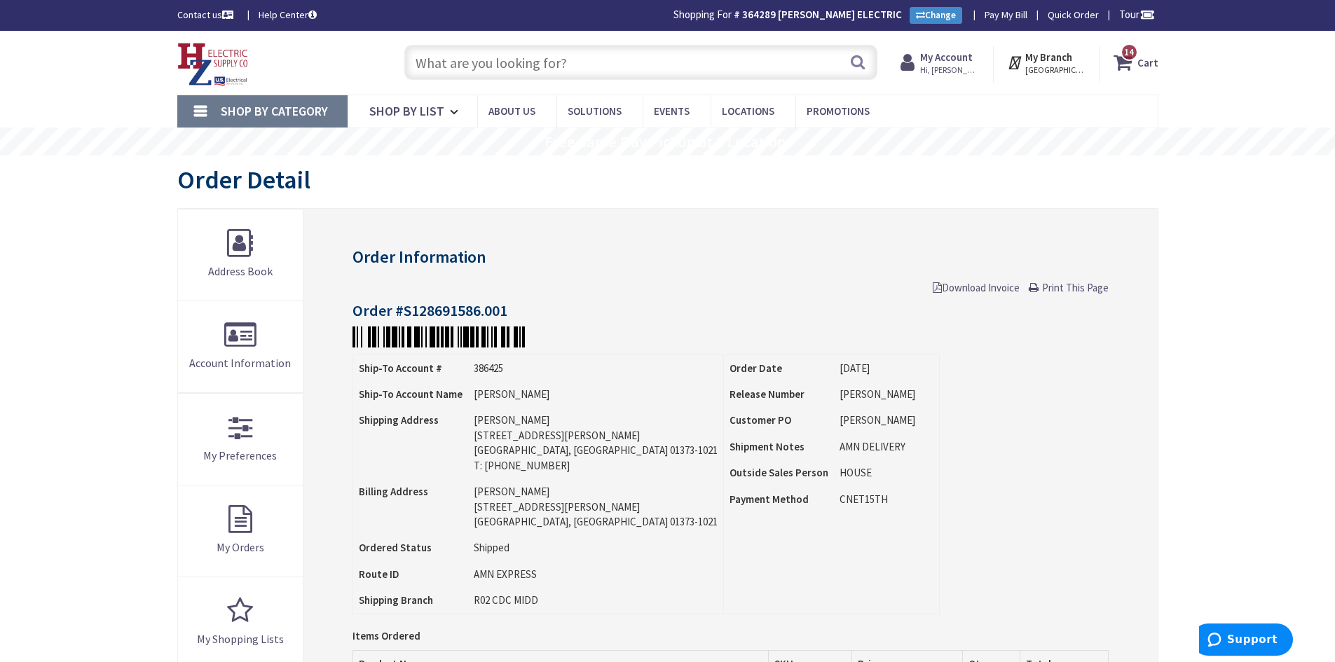
click at [618, 60] on input "text" at bounding box center [640, 62] width 473 height 35
